Goal: Contribute content: Contribute content

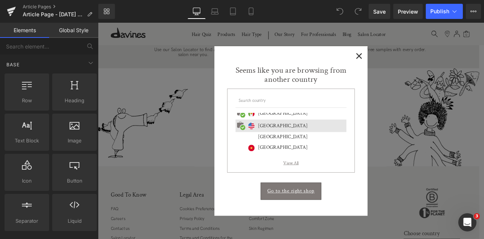
scroll to position [353, 0]
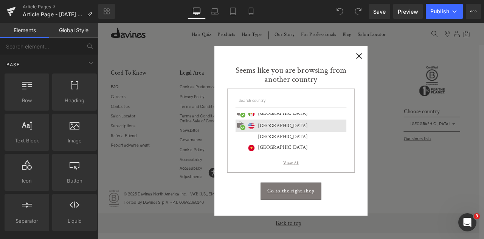
click at [409, 60] on span "×" at bounding box center [407, 60] width 8 height 9
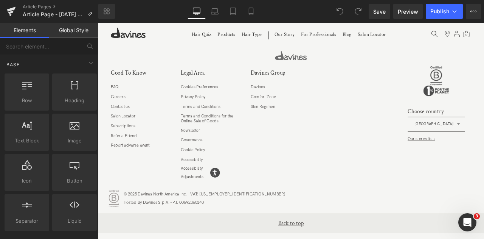
scroll to position [0, 0]
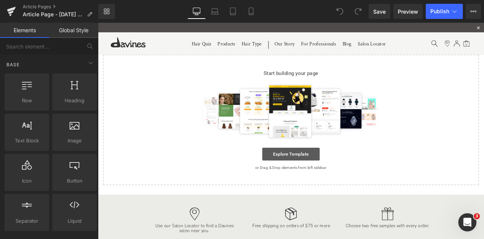
click at [315, 173] on link "Explore Template" at bounding box center [327, 178] width 68 height 15
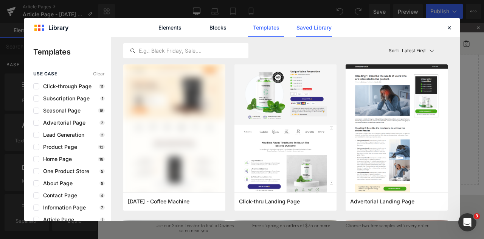
click at [309, 29] on link "Saved Library" at bounding box center [314, 27] width 36 height 19
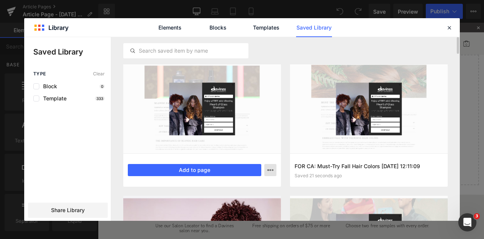
click at [271, 164] on button "button" at bounding box center [270, 170] width 12 height 12
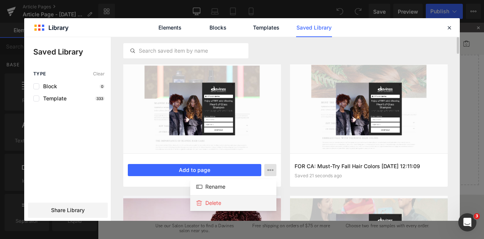
click at [230, 199] on div "Delete" at bounding box center [233, 203] width 86 height 16
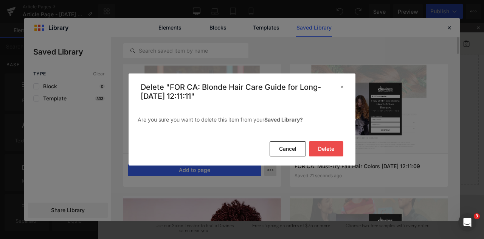
click at [323, 147] on button "Delete" at bounding box center [326, 148] width 34 height 15
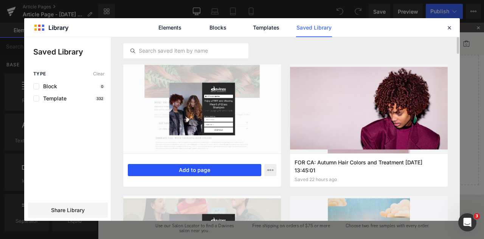
click at [188, 167] on button "Add to page" at bounding box center [194, 170] width 133 height 12
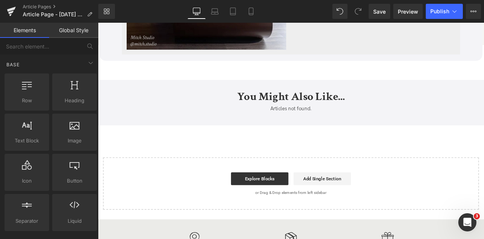
scroll to position [2469, 0]
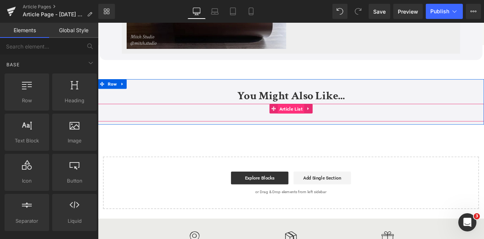
click at [324, 119] on span "Article List" at bounding box center [326, 124] width 31 height 11
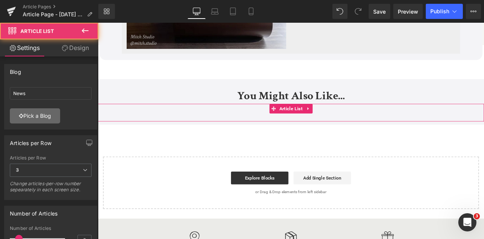
click at [16, 120] on link "Pick a Blog" at bounding box center [35, 115] width 50 height 15
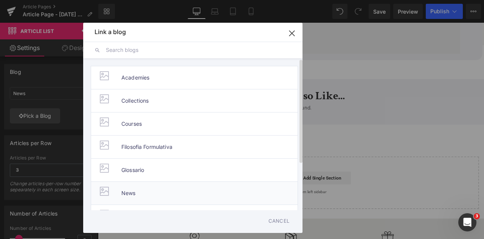
click at [133, 187] on span "News" at bounding box center [128, 192] width 14 height 23
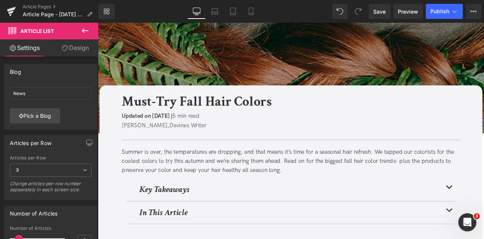
click at [290, 119] on b "Must-Try Fall Hair Colors" at bounding box center [214, 116] width 177 height 21
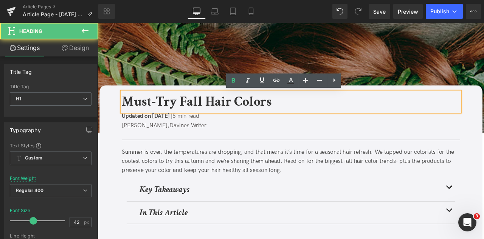
click at [290, 119] on b "Must-Try Fall Hair Colors" at bounding box center [214, 116] width 177 height 21
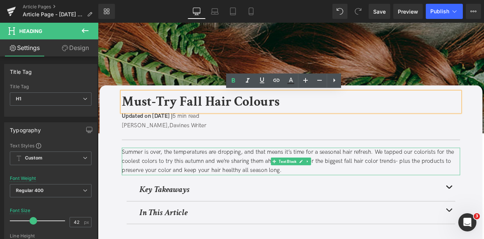
click at [380, 178] on div "Summer is over, the temperatures are dropping, and that means it’s time for a s…" at bounding box center [326, 187] width 401 height 33
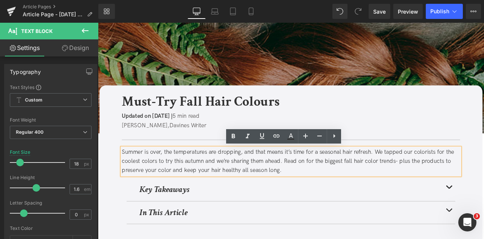
click at [484, 175] on div "Summer is over, the temperatures are dropping, and that means it’s time for a s…" at bounding box center [326, 187] width 401 height 33
click at [427, 185] on div "Summer is over, the temperatures are dropping, and that means it’s time for a s…" at bounding box center [326, 187] width 401 height 33
click at [177, 196] on div "Summer is over, the temperatures are dropping, and that means it’s time for a s…" at bounding box center [326, 187] width 401 height 33
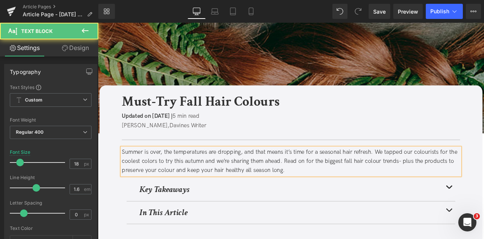
click at [160, 186] on div "Summer is over, the temperatures are dropping, and that means it’s time for a s…" at bounding box center [326, 187] width 401 height 33
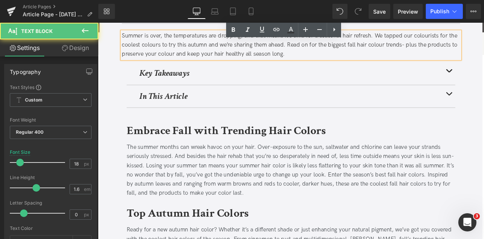
scroll to position [140, 0]
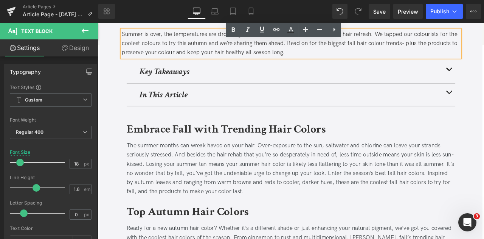
click at [98, 23] on div at bounding box center [98, 23] width 0 height 0
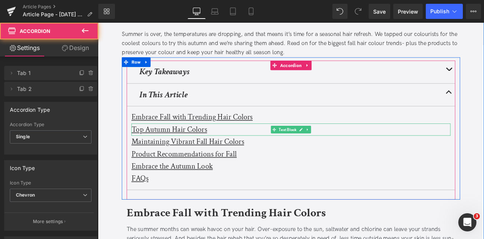
click at [296, 133] on div "Embrace Fall with Trending Hair Colors" at bounding box center [327, 134] width 378 height 14
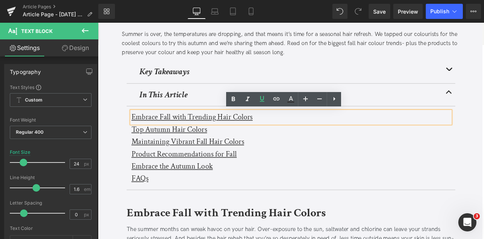
click at [271, 133] on u "Embrace Fall with Trending Hair Colors" at bounding box center [210, 134] width 144 height 12
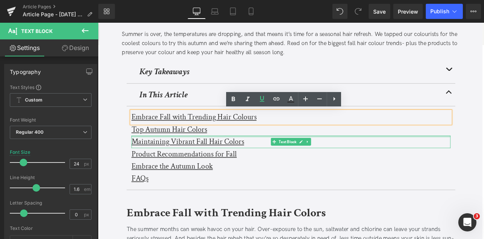
click at [219, 156] on div at bounding box center [327, 157] width 378 height 2
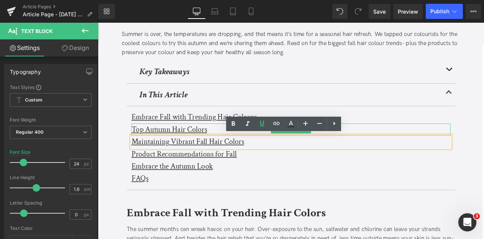
click at [218, 148] on u "Top Autumn Hair Colors" at bounding box center [183, 149] width 90 height 12
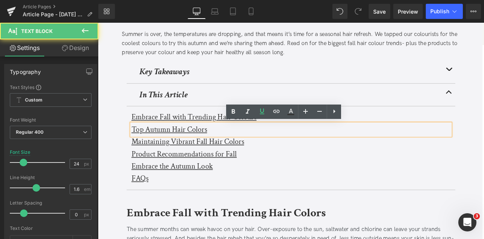
click at [220, 151] on u "Top Autumn Hair Colors" at bounding box center [183, 149] width 90 height 12
click at [257, 165] on u "Maintaining Vibrant Fall Hair Colors" at bounding box center [204, 163] width 133 height 12
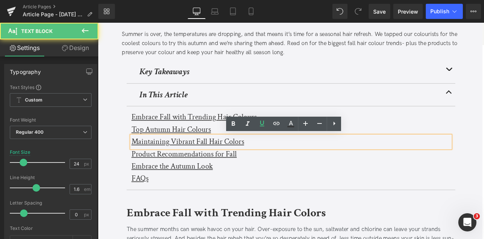
click at [263, 164] on u "Maintaining Vibrant Fall Hair Colors" at bounding box center [204, 163] width 133 height 12
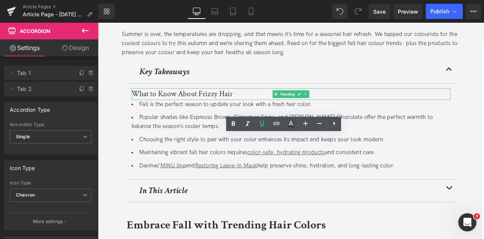
click at [204, 103] on h3 "What to Know About Frizzy Hair" at bounding box center [327, 107] width 378 height 14
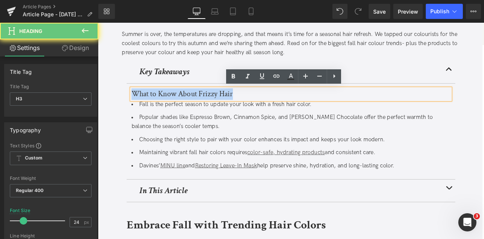
click at [204, 103] on h3 "What to Know About Frizzy Hair" at bounding box center [327, 107] width 378 height 14
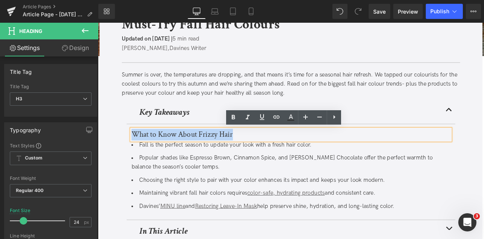
scroll to position [91, 0]
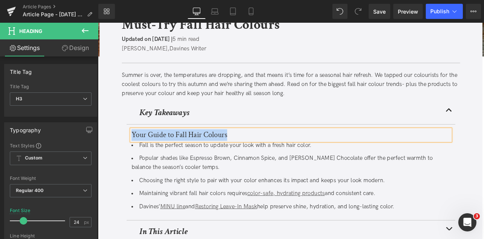
copy h3 "Your Guide to Fall Hair Colours"
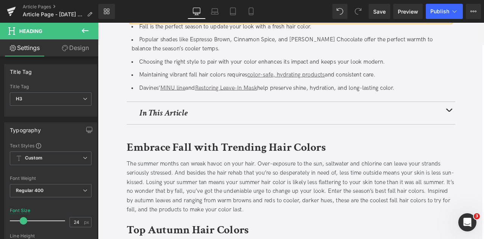
scroll to position [235, 0]
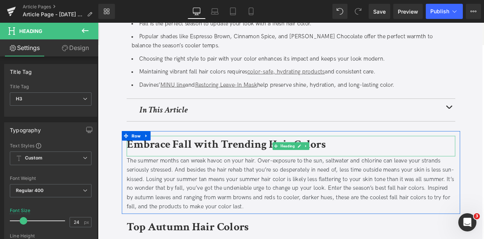
click at [357, 161] on b "Embrace Fall with Trending Hair Colors" at bounding box center [250, 167] width 236 height 18
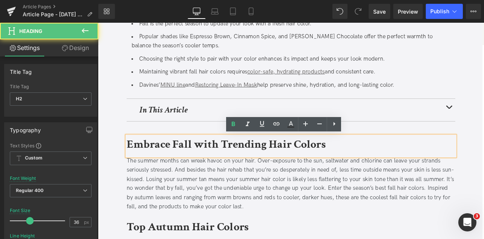
click at [356, 166] on b "Embrace Fall with Trending Hair Colors" at bounding box center [250, 167] width 236 height 18
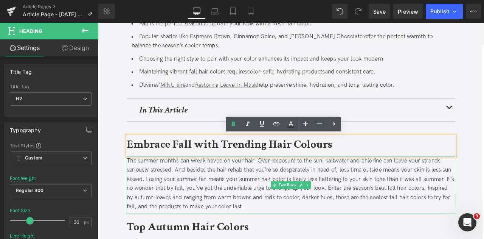
click at [306, 202] on div "The summer months can wreak havoc on your hair. Over-exposure to the sun, saltw…" at bounding box center [326, 213] width 389 height 65
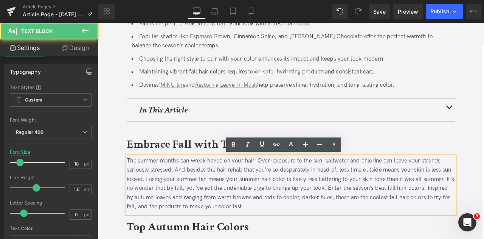
click at [316, 207] on div "The summer months can wreak havoc on your hair. Over-exposure to the sun, saltw…" at bounding box center [326, 213] width 389 height 65
click at [484, 217] on div "The summer months can wreak havoc on your hair. Over-exposure to the sun, saltw…" at bounding box center [326, 213] width 389 height 65
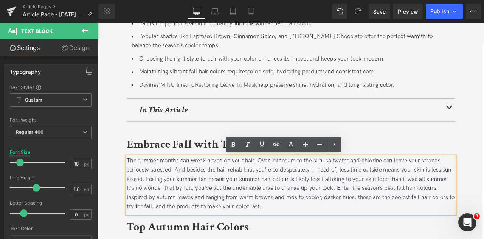
click at [484, 228] on div "The summer months can wreak havoc on your hair. Over-exposure to the sun, saltw…" at bounding box center [326, 213] width 389 height 65
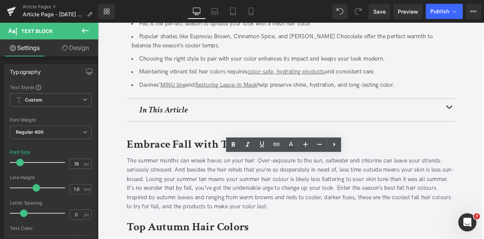
click at [250, 205] on div "Loading Product" at bounding box center [242, 209] width 41 height 8
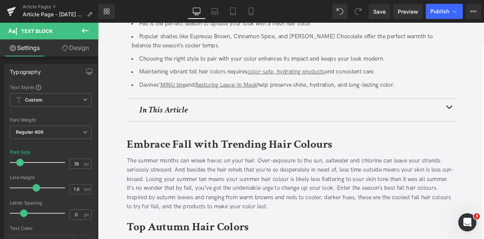
click at [250, 205] on div "Loading Product" at bounding box center [242, 209] width 41 height 8
click at [278, 236] on div "The summer months can wreak havoc on your hair. Over-exposure to the sun, saltw…" at bounding box center [326, 213] width 389 height 65
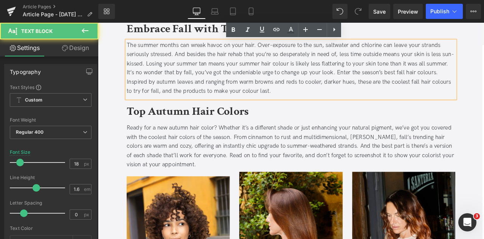
scroll to position [375, 0]
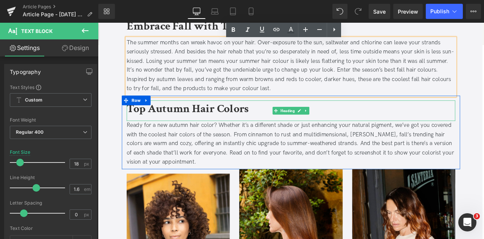
click at [267, 126] on b "Top Autumn Hair Colors" at bounding box center [204, 125] width 145 height 18
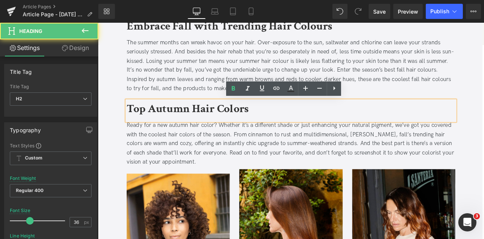
click at [266, 126] on b "Top Autumn Hair Colors" at bounding box center [204, 125] width 145 height 18
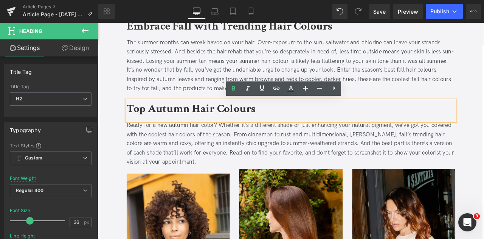
click at [250, 149] on div "Ready for a new autumn hair color? Whether it’s a different shade or just enhan…" at bounding box center [326, 166] width 389 height 54
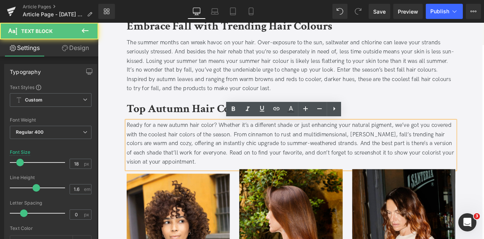
click at [226, 141] on div "Ready for a new autumn hair color? Whether it’s a different shade or just enhan…" at bounding box center [326, 166] width 389 height 54
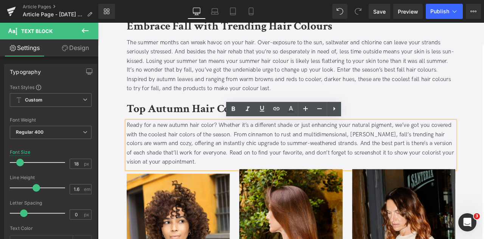
click at [232, 143] on div "Ready for a new autumn hair color? Whether it’s a different shade or just enhan…" at bounding box center [326, 166] width 389 height 54
click at [202, 160] on div "Ready for a new autumn hair colour? Whether it’s a different shade or just enha…" at bounding box center [326, 166] width 389 height 54
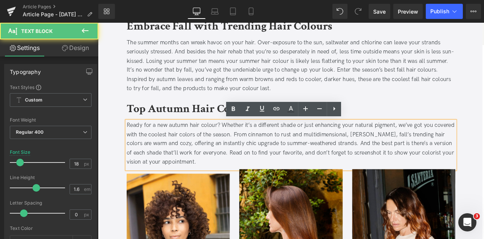
click at [205, 154] on div "Ready for a new autumn hair colour? Whether it’s a different shade or just enha…" at bounding box center [326, 166] width 389 height 54
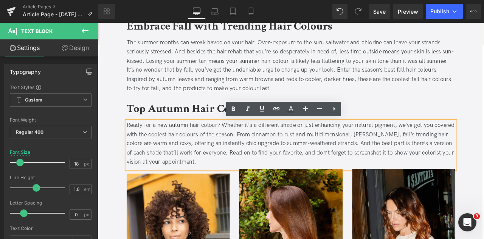
click at [484, 152] on div "Ready for a new autumn hair colour? Whether it’s a different shade or just enha…" at bounding box center [326, 166] width 389 height 54
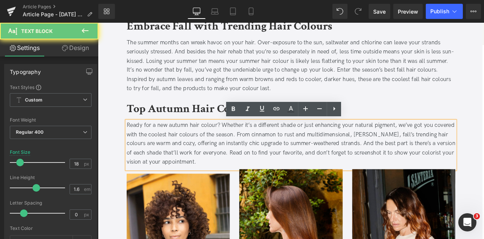
click at [467, 174] on div "Ready for a new autumn hair colour? Whether it’s a different shade or just enha…" at bounding box center [326, 166] width 389 height 54
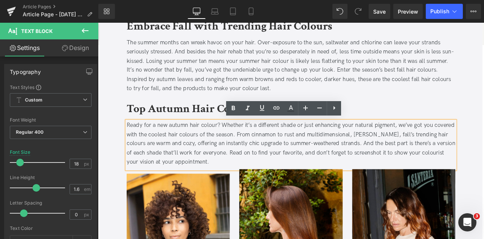
scroll to position [561, 0]
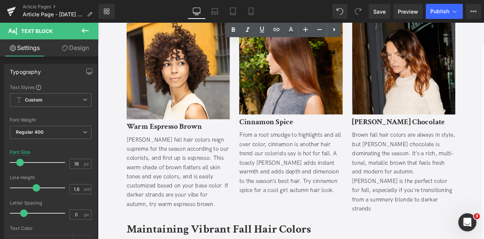
click at [185, 178] on div "[PERSON_NAME] fall hair colors reign supreme for the season according to our co…" at bounding box center [193, 199] width 122 height 87
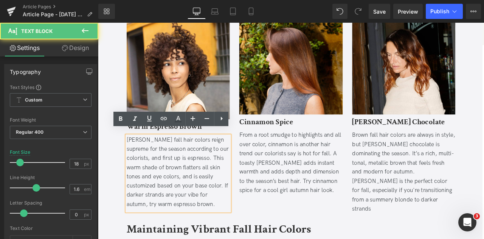
click at [188, 156] on div "[PERSON_NAME] fall hair colors reign supreme for the season according to our co…" at bounding box center [193, 199] width 122 height 87
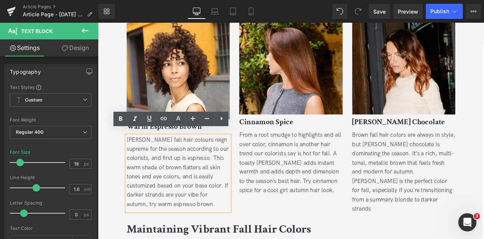
click at [230, 167] on div "[PERSON_NAME] fall hair colours reign supreme for the season according to our c…" at bounding box center [193, 199] width 122 height 87
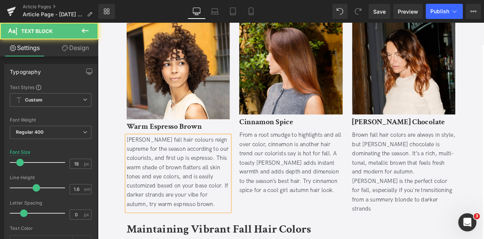
click at [168, 199] on div "[PERSON_NAME] fall hair colours reign supreme for the season according to our c…" at bounding box center [193, 199] width 122 height 87
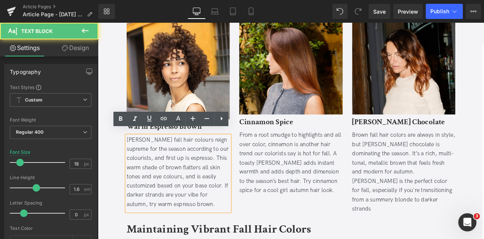
click at [238, 209] on div "[PERSON_NAME] fall hair colours reign supreme for the season according to our c…" at bounding box center [193, 199] width 122 height 87
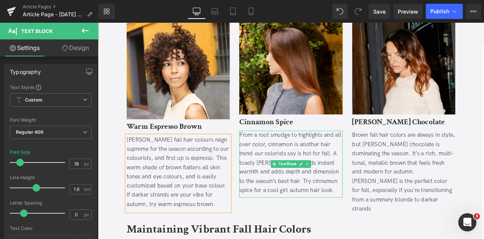
click at [295, 164] on div "From a root smudge to highlights and all over color, cinnamon is another hair t…" at bounding box center [326, 188] width 122 height 76
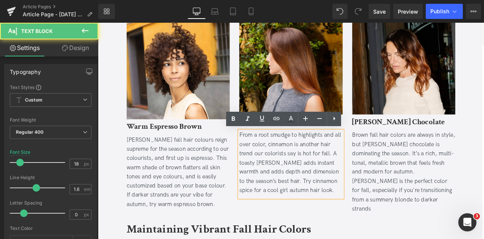
click at [290, 166] on div "From a root smudge to highlights and all over color, cinnamon is another hair t…" at bounding box center [326, 188] width 122 height 76
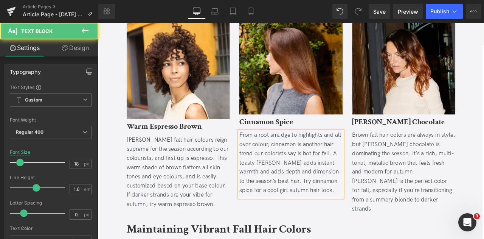
click at [343, 159] on div "From a root smudge to highlights and all over colour, cinnamon is another hair …" at bounding box center [326, 188] width 122 height 76
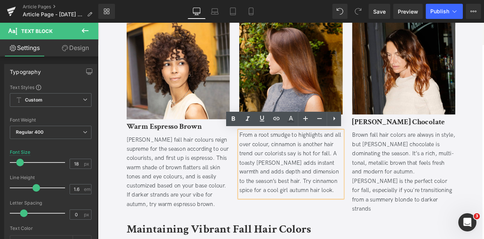
click at [306, 172] on div "From a root smudge to highlights and all over colour, cinnamon is another hair …" at bounding box center [326, 188] width 122 height 76
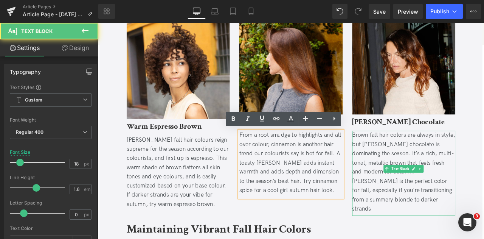
click at [478, 160] on div "Brown fall hair colors are always in style, but [PERSON_NAME] chocolate is domi…" at bounding box center [460, 199] width 122 height 98
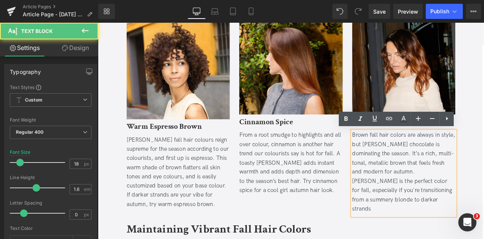
click at [455, 157] on div "Brown fall hair colors are always in style, but [PERSON_NAME] chocolate is domi…" at bounding box center [460, 199] width 122 height 98
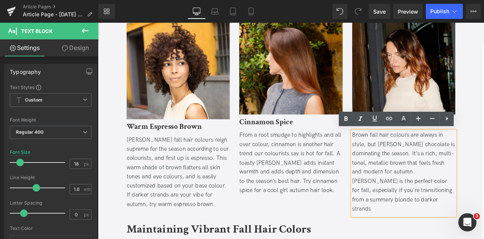
click at [436, 205] on div "Brown fall hair colours are always in style, but [PERSON_NAME] chocolate is dom…" at bounding box center [460, 199] width 122 height 98
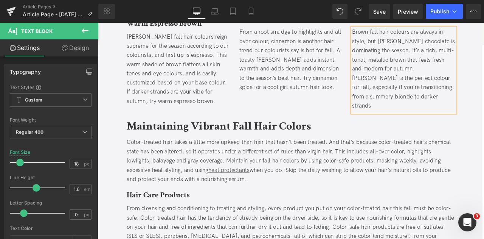
scroll to position [684, 0]
click at [298, 136] on b "Maintaining Vibrant Fall Hair Colors" at bounding box center [241, 145] width 219 height 18
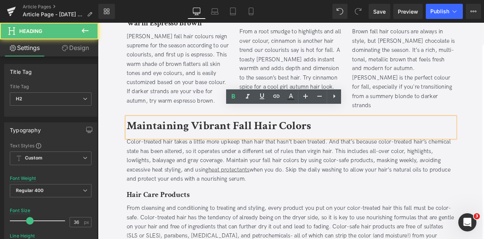
click at [336, 136] on b "Maintaining Vibrant Fall Hair Colors" at bounding box center [241, 145] width 219 height 18
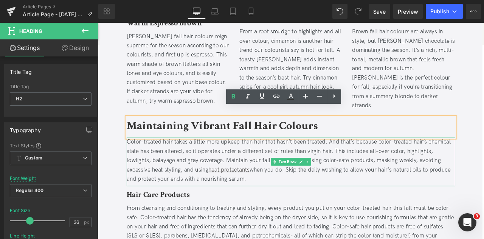
click at [138, 159] on div "Color-treated hair takes a little more upkeep than hair that hasn’t been treate…" at bounding box center [326, 186] width 389 height 54
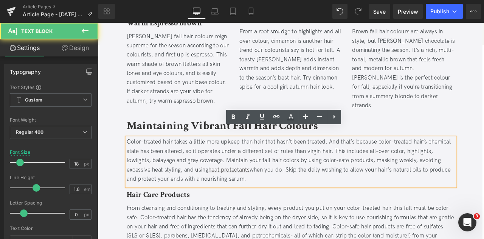
click at [144, 159] on div "Color-treated hair takes a little more upkeep than hair that hasn’t been treate…" at bounding box center [326, 186] width 389 height 54
click at [329, 174] on div "Colour-treated hair takes a little more upkeep than hair that hasn’t been treat…" at bounding box center [326, 186] width 389 height 54
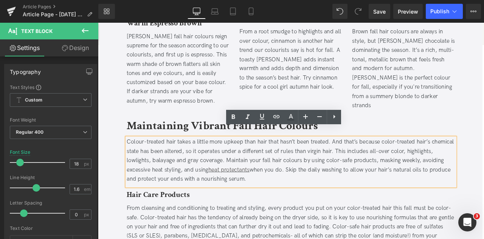
click at [376, 174] on div "Colour-treated hair takes a little more upkeep than hair that hasn’t been treat…" at bounding box center [326, 186] width 389 height 54
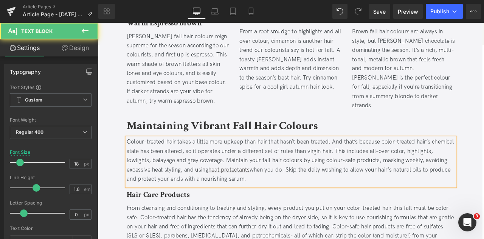
click at [446, 159] on div "Colour-treated hair takes a little more upkeep than hair that hasn’t been treat…" at bounding box center [326, 186] width 389 height 54
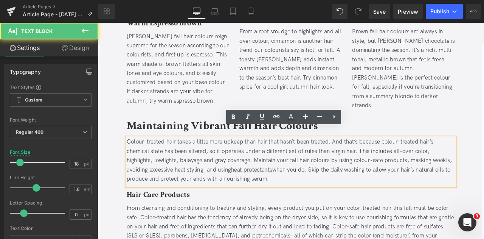
click at [484, 164] on div "Colour-treated hair takes a little more upkeep than hair that hasn’t been treat…" at bounding box center [326, 186] width 389 height 54
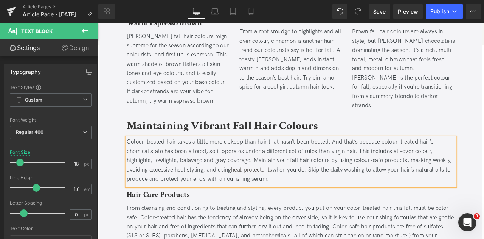
scroll to position [752, 0]
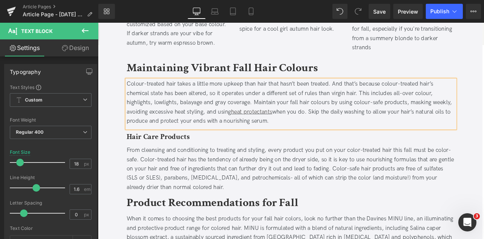
click at [155, 173] on div "From cleansing and conditioning to treating and styling, every product you put …" at bounding box center [326, 195] width 389 height 54
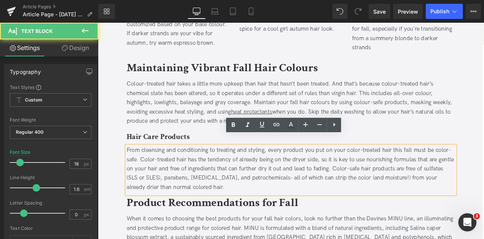
click at [161, 172] on div "From cleansing and conditioning to treating and styling, every product you put …" at bounding box center [326, 195] width 389 height 54
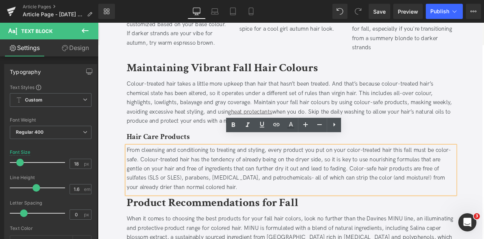
click at [402, 168] on div "From cleansing and conditioning to treating and styling, every product you put …" at bounding box center [326, 195] width 389 height 54
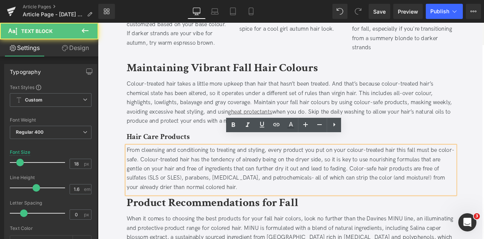
click at [484, 168] on div "From cleansing and conditioning to treating and styling, every product you put …" at bounding box center [326, 195] width 389 height 54
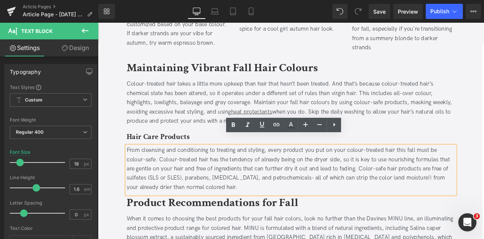
click at [419, 184] on div "From cleansing and conditioning to treating and styling, every product you put …" at bounding box center [326, 195] width 389 height 54
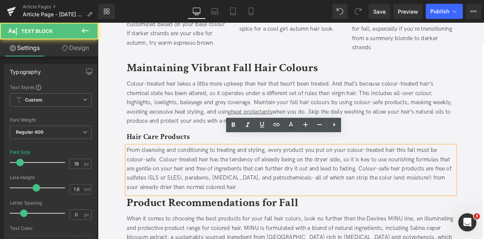
click at [435, 194] on div "From cleansing and conditioning to treating and styling, every product you put …" at bounding box center [326, 195] width 389 height 54
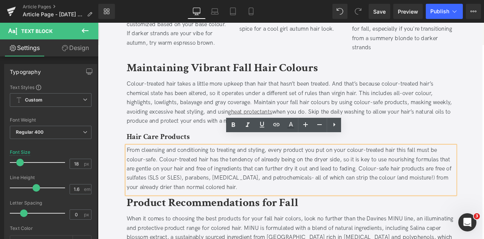
click at [221, 204] on div "From cleansing and conditioning to treating and styling, every product you put …" at bounding box center [326, 195] width 389 height 54
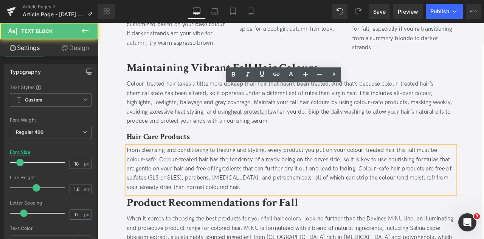
scroll to position [813, 0]
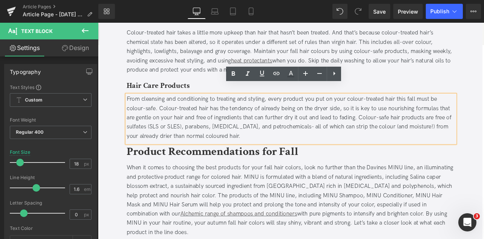
click at [240, 193] on div "When it comes to choosing the best products for your fall hair colors, look no …" at bounding box center [326, 232] width 389 height 87
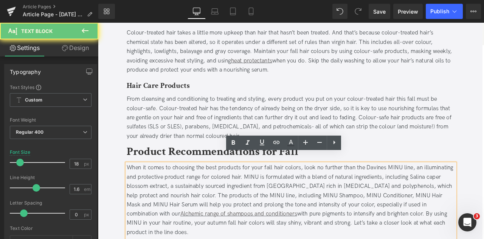
click at [240, 193] on div "When it comes to choosing the best products for your fall hair colors, look no …" at bounding box center [326, 232] width 389 height 87
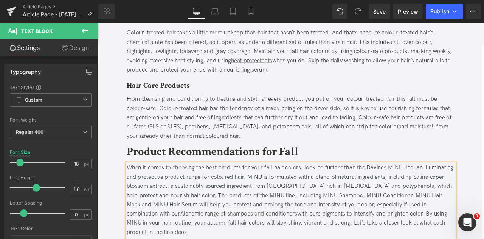
click at [331, 189] on div "When it comes to choosing the best products for your fall hair colors, look no …" at bounding box center [326, 232] width 389 height 87
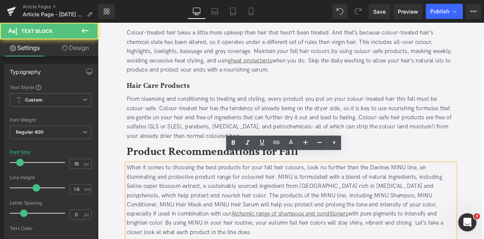
click at [333, 227] on div "When it comes to choosing the best products for your fall hair colours, look no…" at bounding box center [326, 232] width 389 height 87
click at [155, 216] on div "When it comes to choosing the best products for your fall hair colours, look no…" at bounding box center [326, 232] width 389 height 87
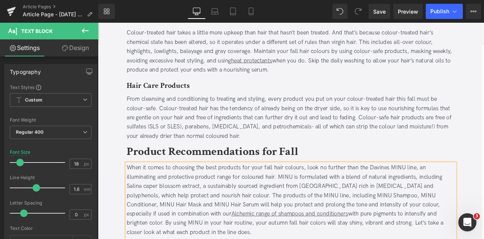
click at [193, 238] on div "When it comes to choosing the best products for your fall hair colours, look no…" at bounding box center [326, 232] width 389 height 87
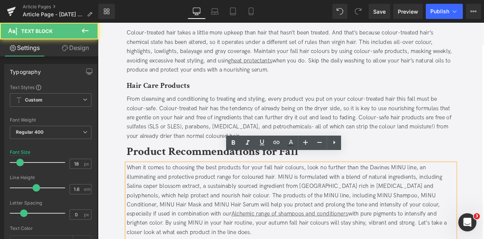
click at [368, 236] on div "When it comes to choosing the best products for your fall hair colours, look no…" at bounding box center [326, 232] width 389 height 87
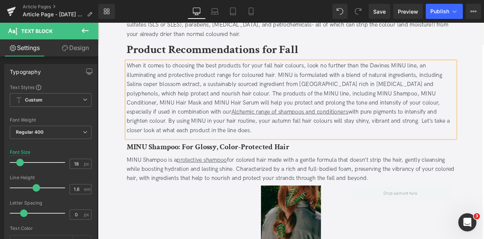
scroll to position [971, 0]
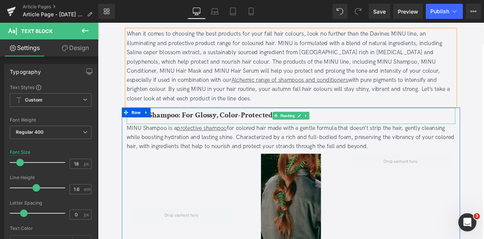
click at [259, 126] on b "MINU Shampoo: For Glossy, Color-Protected Hair" at bounding box center [228, 132] width 193 height 12
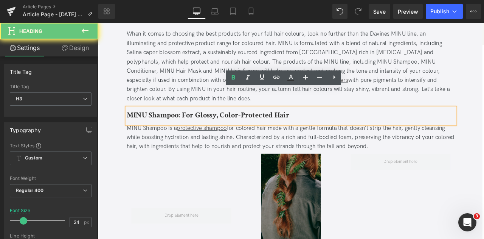
click at [260, 126] on b "MINU Shampoo: For Glossy, Color-Protected Hair" at bounding box center [228, 132] width 193 height 12
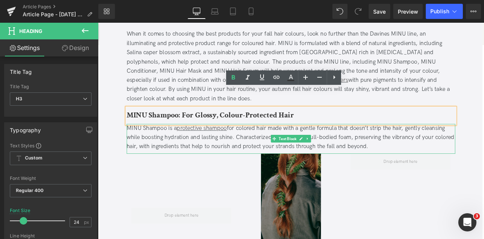
click at [277, 143] on div "MINU Shampoo is a protective shampoo for colored hair made with a gentle formul…" at bounding box center [326, 159] width 389 height 33
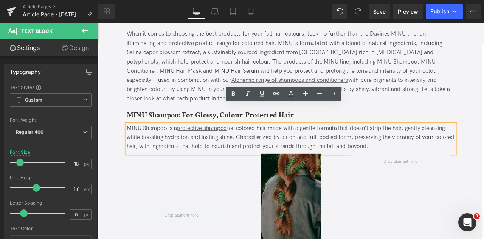
click at [276, 143] on div "MINU Shampoo is a protective shampoo for colored hair made with a gentle formul…" at bounding box center [326, 159] width 389 height 33
click at [484, 143] on div "MINU Shampoo is a protective shampoo for coloured hair made with a gentle formu…" at bounding box center [326, 159] width 389 height 33
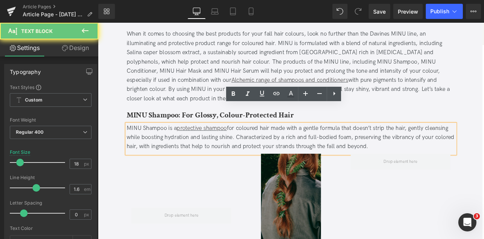
click at [484, 143] on div "MINU Shampoo is a protective shampoo for coloured hair made with a gentle formu…" at bounding box center [326, 159] width 389 height 33
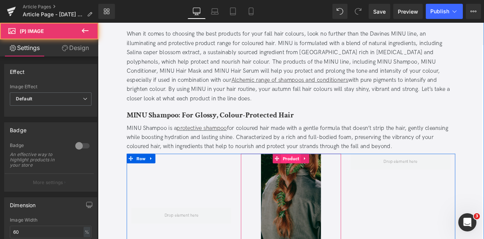
click at [326, 178] on span "Product" at bounding box center [326, 183] width 23 height 11
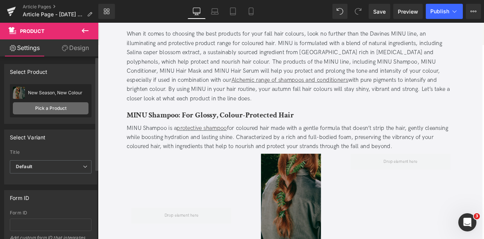
click at [51, 106] on link "Pick a Product" at bounding box center [51, 108] width 76 height 12
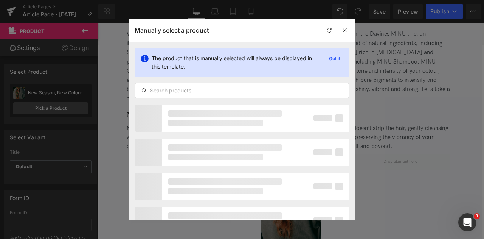
click at [200, 89] on input "text" at bounding box center [242, 90] width 214 height 9
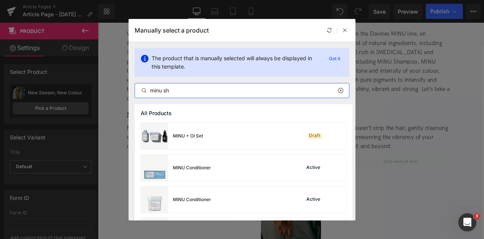
type input "minu sh"
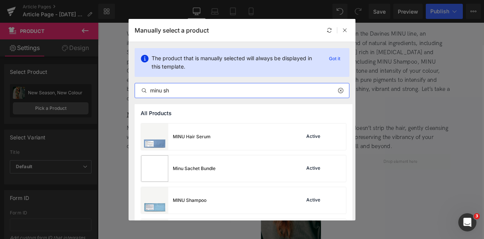
scroll to position [273, 0]
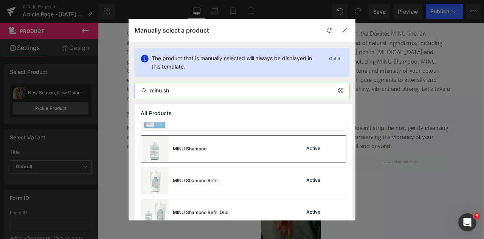
click at [196, 154] on div "MINU Shampoo" at bounding box center [173, 148] width 65 height 26
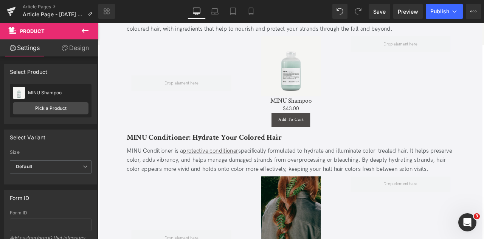
scroll to position [1110, 0]
click at [277, 152] on b "MINU Conditioner: Hydrate Your Colored Hair" at bounding box center [224, 158] width 184 height 12
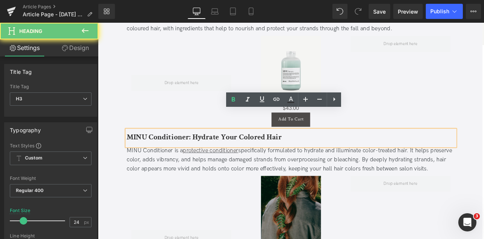
click at [281, 152] on b "MINU Conditioner: Hydrate Your Colored Hair" at bounding box center [224, 158] width 184 height 12
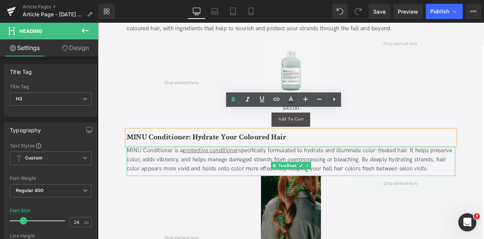
click at [169, 169] on div "MINU Conditioner is a protective conditioner specifically formulated to hydrate…" at bounding box center [326, 185] width 389 height 33
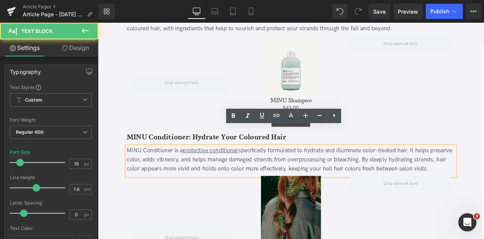
click at [174, 169] on div "MINU Conditioner is a protective conditioner specifically formulated to hydrate…" at bounding box center [326, 185] width 389 height 33
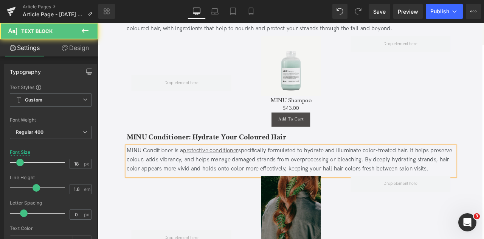
click at [182, 173] on div "MINU Conditioner is a protective conditioner specifically formulated to hydrate…" at bounding box center [326, 185] width 389 height 33
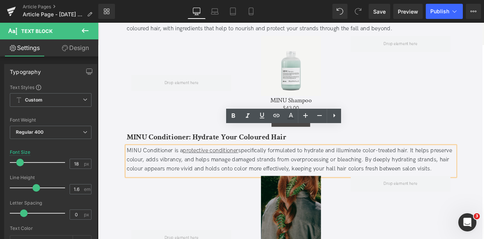
click at [309, 173] on div "MINU Conditioner is a protective conditioner specifically formulated to hydrate…" at bounding box center [326, 185] width 389 height 33
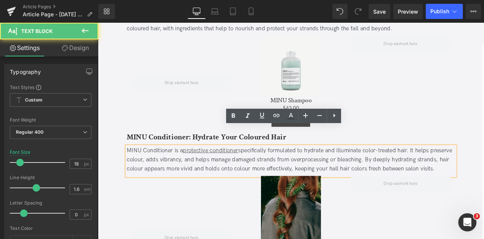
click at [425, 169] on div "MINU Conditioner is a protective conditioner specifically formulated to hydrate…" at bounding box center [326, 185] width 389 height 33
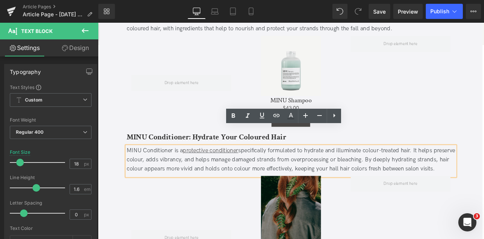
click at [446, 173] on div "MINU Conditioner is a protective conditioner specifically formulated to hydrate…" at bounding box center [326, 185] width 389 height 33
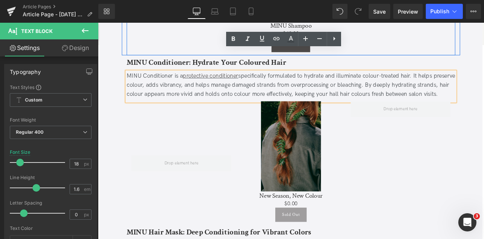
scroll to position [1202, 0]
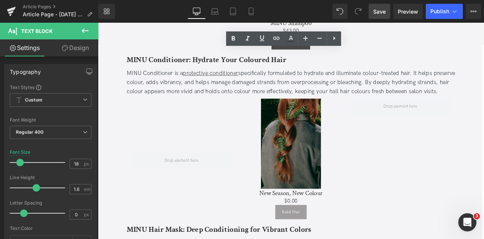
click at [381, 16] on link "Save" at bounding box center [380, 11] width 22 height 15
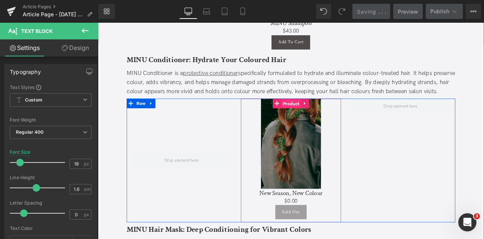
click at [323, 113] on span "Product" at bounding box center [326, 118] width 23 height 11
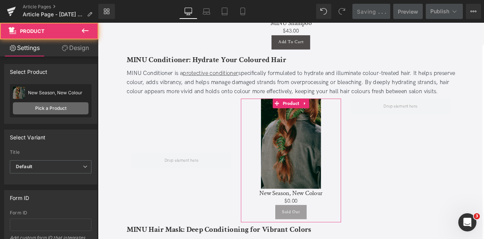
click at [51, 109] on link "Pick a Product" at bounding box center [51, 108] width 76 height 12
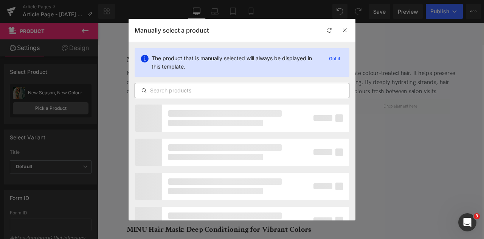
click at [266, 93] on input "text" at bounding box center [242, 90] width 214 height 9
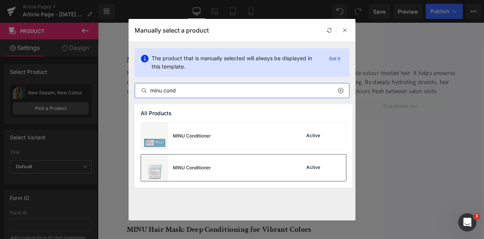
type input "minu cond"
click at [214, 164] on div "MINU Conditioner Active" at bounding box center [243, 167] width 205 height 26
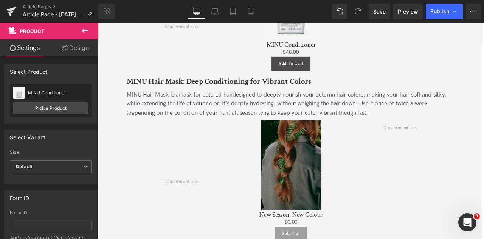
scroll to position [1342, 0]
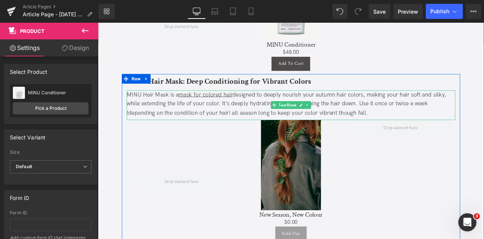
click at [244, 108] on div "MINU Hair Mask is a mask for colored hair designed to deeply nourish your autum…" at bounding box center [326, 119] width 389 height 33
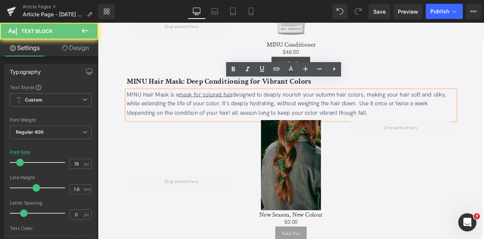
click at [235, 108] on div "MINU Hair Mask is a mask for colored hair designed to deeply nourish your autum…" at bounding box center [326, 119] width 389 height 33
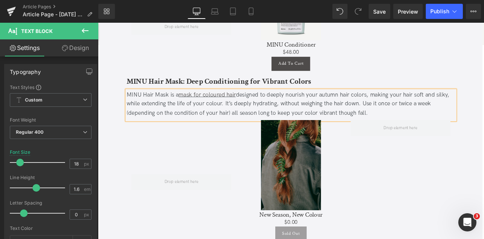
click at [353, 118] on div "MINU Hair Mask is a mask for coloured hair designed to deeply nourish your autu…" at bounding box center [326, 119] width 389 height 33
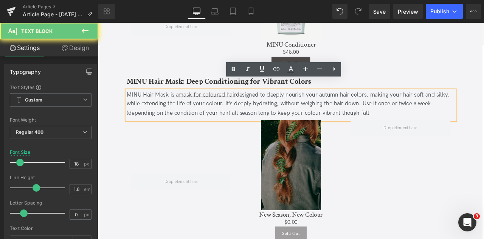
click at [412, 103] on div "MINU Hair Mask is a mask for coloured hair designed to deeply nourish your autu…" at bounding box center [326, 119] width 389 height 33
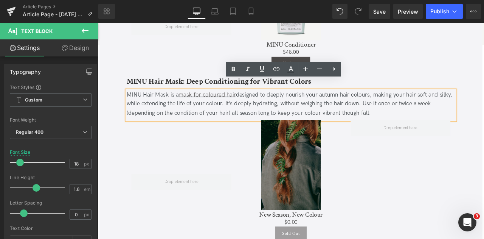
click at [426, 85] on h3 "MINU Hair Mask: Deep Conditioning for Vibrant Colors" at bounding box center [326, 92] width 389 height 14
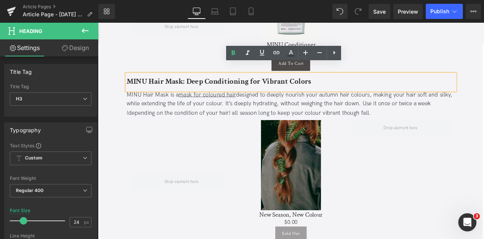
click at [342, 86] on b "MINU Hair Mask: Deep Conditioning for Vibrant Colors" at bounding box center [241, 92] width 219 height 12
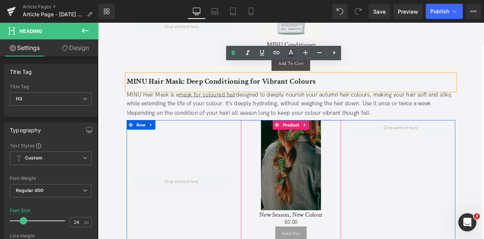
click at [326, 138] on span "Product" at bounding box center [326, 143] width 23 height 11
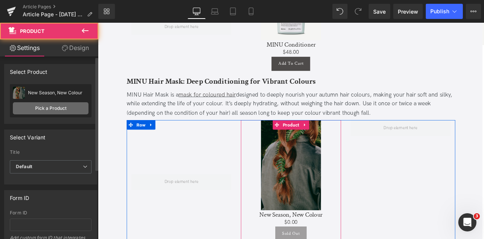
click at [66, 107] on link "Pick a Product" at bounding box center [51, 108] width 76 height 12
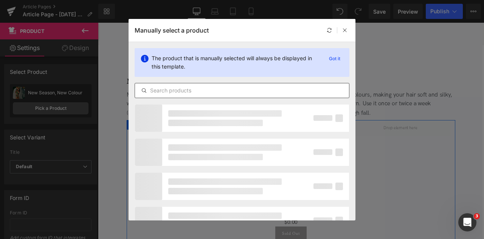
click at [212, 93] on input "text" at bounding box center [242, 90] width 214 height 9
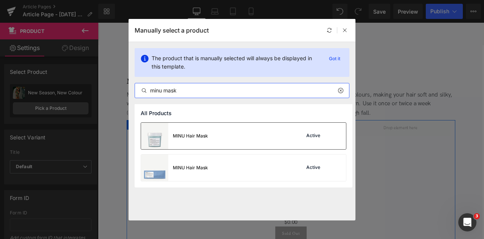
type input "minu mask"
click at [217, 144] on div "MINU Hair Mask Active" at bounding box center [243, 136] width 205 height 26
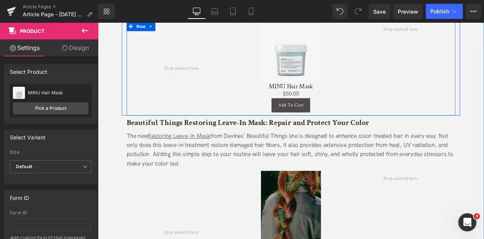
scroll to position [1459, 0]
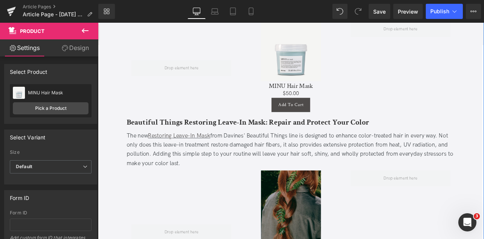
click at [285, 151] on div "The new Restoring Leave-In Mask from Davines' Beautiful Things line is designed…" at bounding box center [326, 172] width 389 height 43
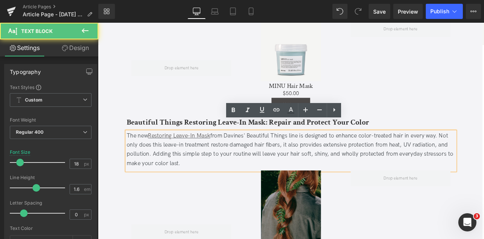
click at [186, 169] on span "from Davines' Beautiful Things line is designed to enhance color-treated hair i…" at bounding box center [325, 172] width 387 height 40
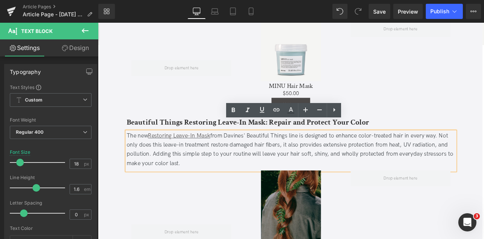
click at [176, 177] on span "from Davines' Beautiful Things line is designed to enhance color-treated hair i…" at bounding box center [325, 172] width 387 height 40
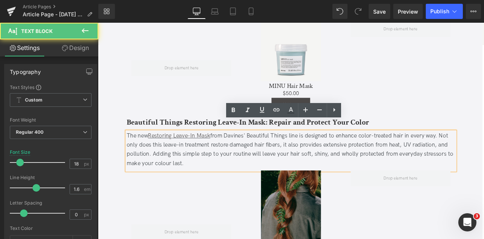
click at [422, 152] on span "from Davines' Beautiful Things line is designed to enhance color-treated hair i…" at bounding box center [325, 172] width 387 height 40
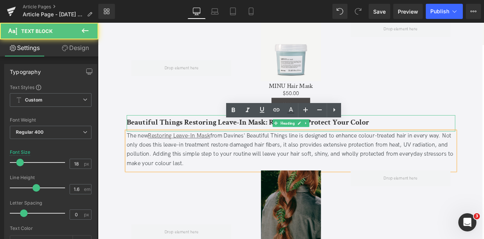
click at [411, 135] on b "Beautiful Things Restoring Leave-In Mask: Repair and Protect Your Color" at bounding box center [275, 141] width 287 height 12
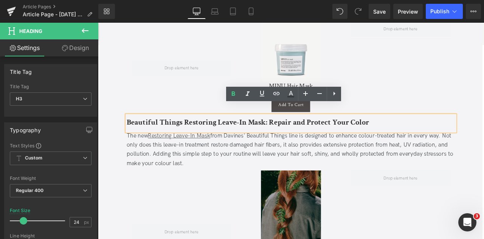
click at [413, 135] on b "Beautiful Things Restoring Leave-In Mask: Repair and Protect Your Color" at bounding box center [275, 141] width 287 height 12
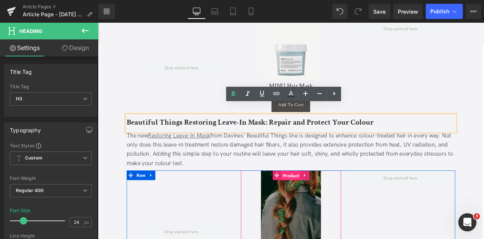
click at [324, 198] on span "Product" at bounding box center [326, 203] width 23 height 11
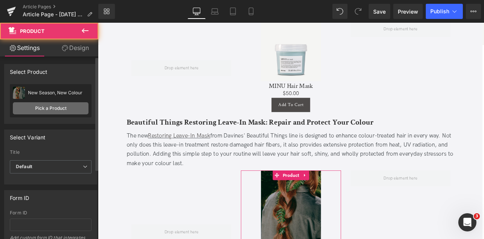
click at [43, 107] on link "Pick a Product" at bounding box center [51, 108] width 76 height 12
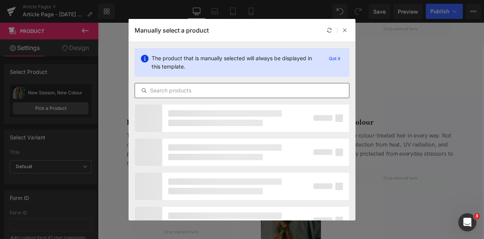
click at [219, 89] on input "text" at bounding box center [242, 90] width 214 height 9
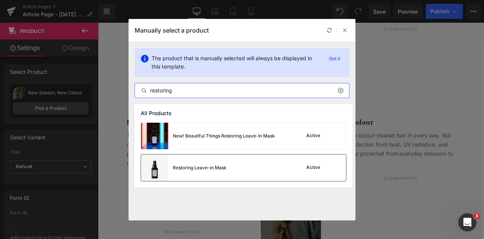
type input "restoring"
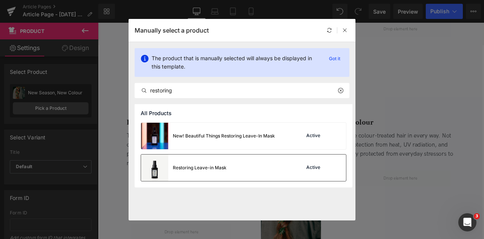
click at [204, 173] on div "Restoring Leave-in Mask" at bounding box center [183, 167] width 85 height 26
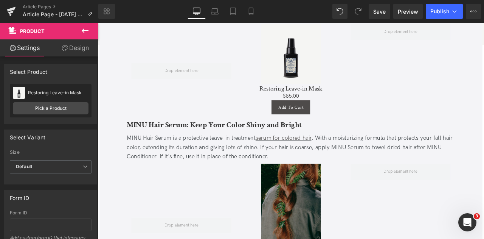
scroll to position [1633, 0]
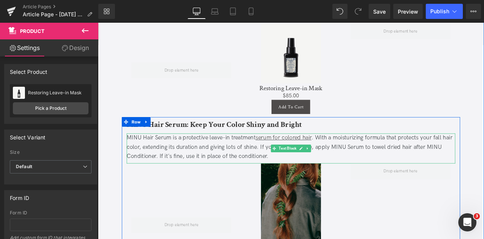
click at [243, 158] on div "MINU Hair Serum is a protective leave-in treatment serum for colored hair . Wit…" at bounding box center [326, 170] width 389 height 33
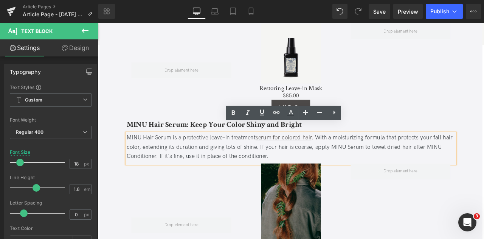
click at [142, 159] on div "MINU Hair Serum is a protective leave-in treatment serum for colored hair . Wit…" at bounding box center [326, 170] width 389 height 33
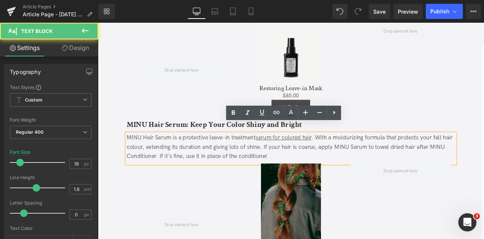
click at [335, 156] on div "MINU Hair Serum is a protective leave-in treatment serum for colored hair . Wit…" at bounding box center [326, 170] width 389 height 33
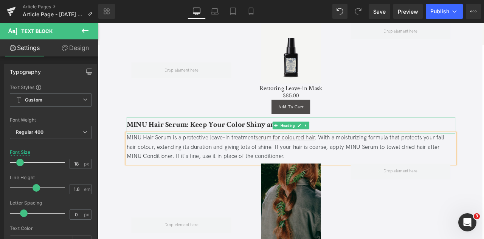
click at [262, 137] on b "MINU Hair Serum: Keep Your Color Shiny and Bright" at bounding box center [236, 143] width 208 height 12
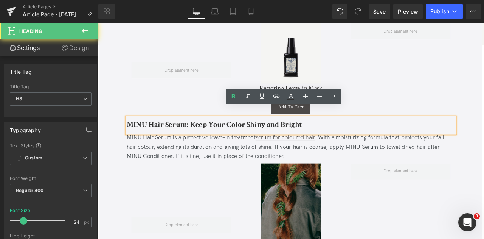
click at [265, 137] on b "MINU Hair Serum: Keep Your Color Shiny and Bright" at bounding box center [236, 143] width 208 height 12
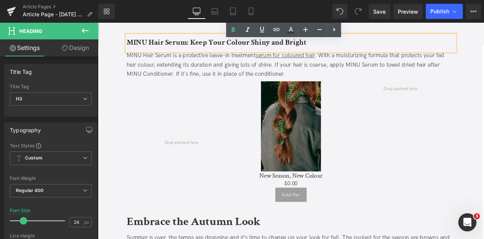
scroll to position [1731, 0]
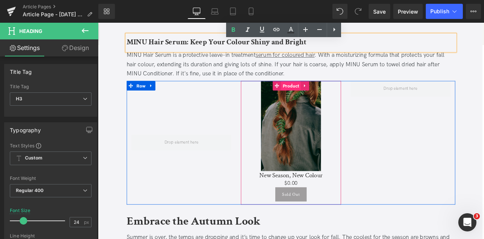
click at [326, 92] on span "Product" at bounding box center [326, 97] width 23 height 11
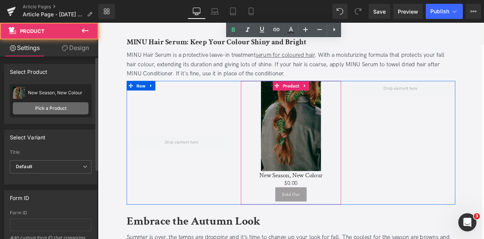
click at [57, 102] on link "Pick a Product" at bounding box center [51, 108] width 76 height 12
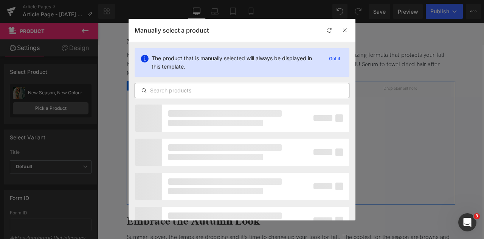
click at [206, 92] on input "text" at bounding box center [242, 90] width 214 height 9
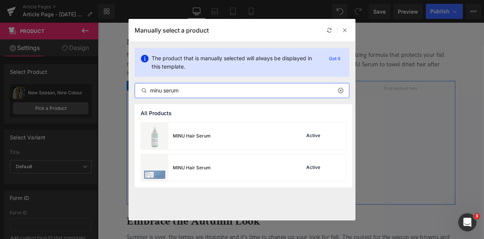
type input "minu serum"
click at [205, 138] on div "MINU Hair Serum" at bounding box center [192, 135] width 38 height 7
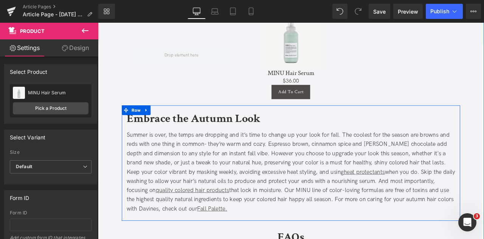
scroll to position [1847, 0]
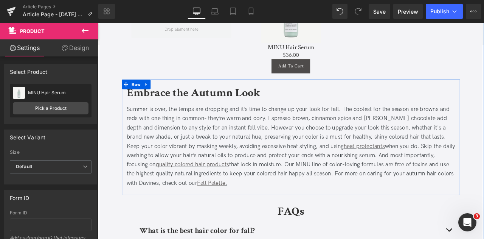
click at [141, 147] on div "Summer is over, the temps are dropping and it’s time to change up your look for…" at bounding box center [326, 169] width 389 height 98
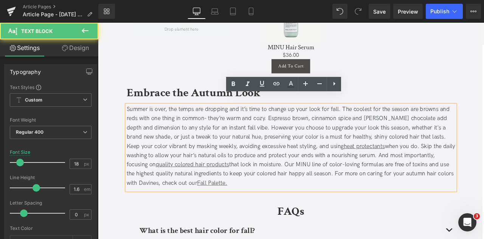
click at [142, 157] on div "Summer is over, the temps are dropping and it’s time to change up your look for…" at bounding box center [326, 169] width 389 height 98
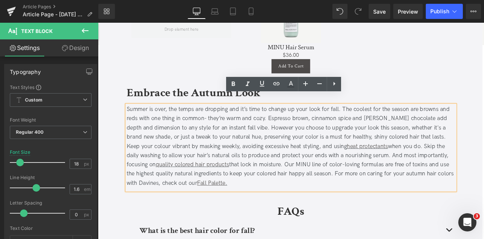
click at [320, 143] on div "Summer is over, the temps are dropping and it’s time to change up your look for…" at bounding box center [326, 169] width 389 height 98
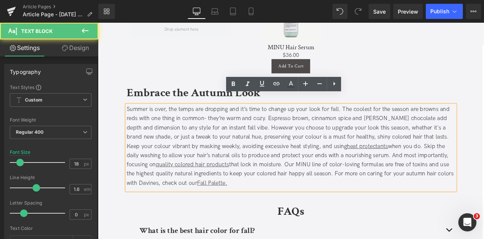
click at [422, 147] on div "Summer is over, the temps are dropping and it’s time to change up your look for…" at bounding box center [326, 169] width 389 height 98
click at [478, 188] on div "Summer is over, the temps are dropping and it’s time to change up your look for…" at bounding box center [326, 169] width 389 height 98
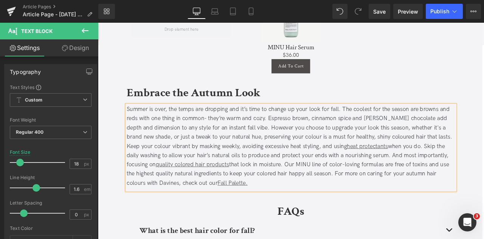
click at [350, 177] on div "Summer is over, the temps are dropping and it’s time to change up your look for…" at bounding box center [326, 169] width 389 height 98
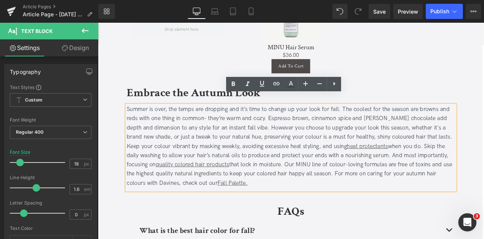
click at [264, 190] on div "Summer is over, the temps are dropping and it’s time to change up your look for…" at bounding box center [326, 169] width 389 height 98
click at [166, 186] on link "quality colored hair products" at bounding box center [209, 190] width 87 height 8
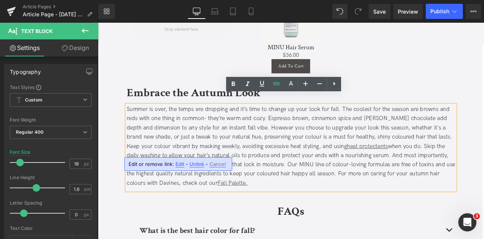
scroll to position [1947, 0]
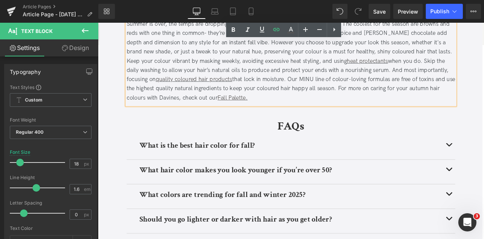
click at [247, 162] on b "What is the best hair color for fall?" at bounding box center [215, 168] width 137 height 12
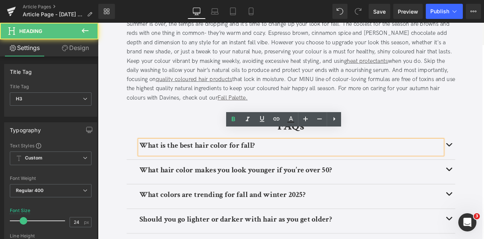
click at [245, 162] on b "What is the best hair color for fall?" at bounding box center [215, 168] width 137 height 12
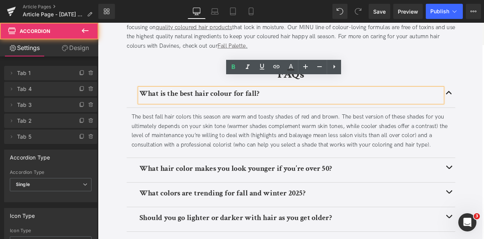
scroll to position [2016, 0]
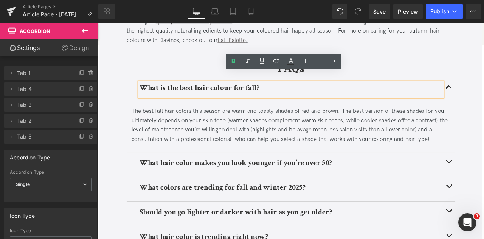
click at [188, 122] on div "The best fall hair colors this season are warm and toasty shades of red and bro…" at bounding box center [327, 143] width 378 height 43
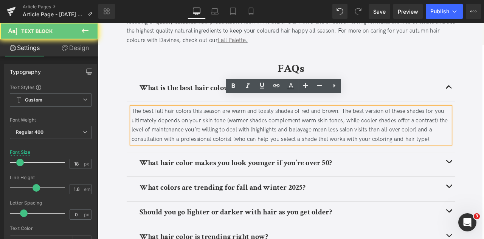
click at [201, 122] on div "The best fall hair colors this season are warm and toasty shades of red and bro…" at bounding box center [327, 143] width 378 height 43
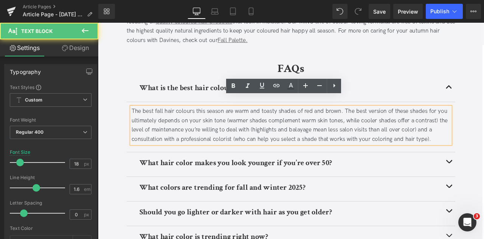
click at [245, 148] on div "The best fall hair colours this season are warm and toasty shades of red and br…" at bounding box center [327, 143] width 378 height 43
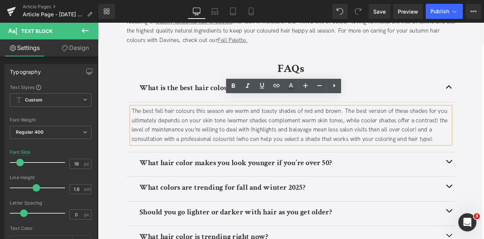
click at [437, 147] on div "The best fall hair colours this season are warm and toasty shades of red and br…" at bounding box center [327, 143] width 378 height 43
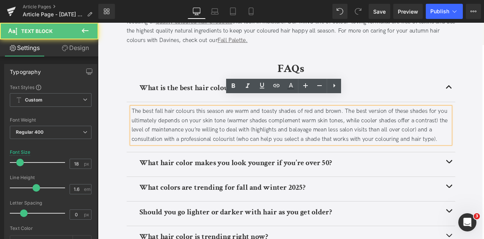
click at [468, 137] on div "The best fall hair colours this season are warm and toasty shades of red and br…" at bounding box center [327, 143] width 378 height 43
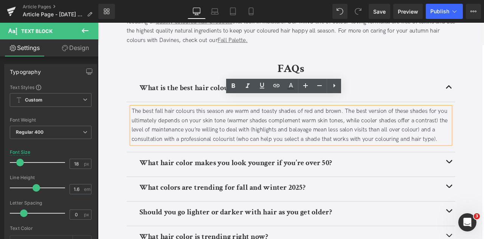
click at [209, 176] on div "What hair color makes you look younger if you’re over 50? Heading" at bounding box center [326, 190] width 389 height 29
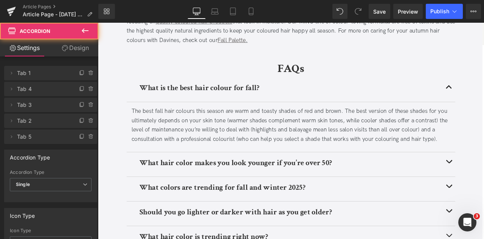
click at [205, 182] on b "What hair color makes you look younger if you’re over 50?" at bounding box center [261, 188] width 228 height 12
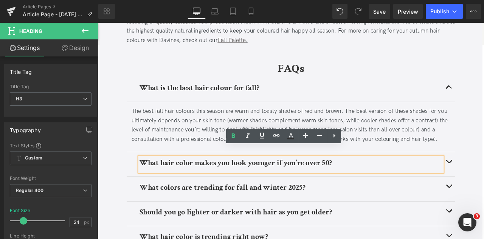
click at [205, 182] on b "What hair color makes you look younger if you’re over 50?" at bounding box center [261, 188] width 228 height 12
click at [186, 211] on b "What colors are trending for fall and winter 2025?" at bounding box center [245, 217] width 197 height 12
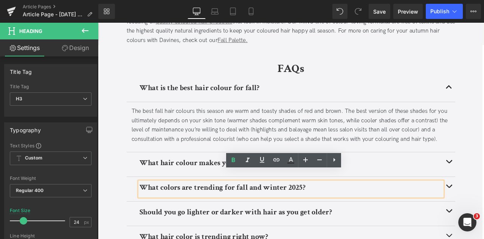
click at [187, 211] on b "What colors are trending for fall and winter 2025?" at bounding box center [245, 217] width 197 height 12
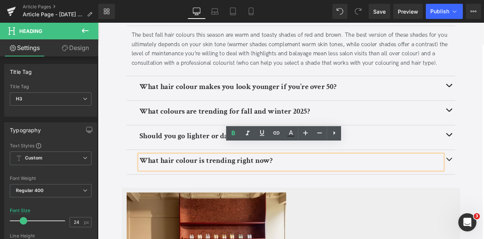
scroll to position [2109, 0]
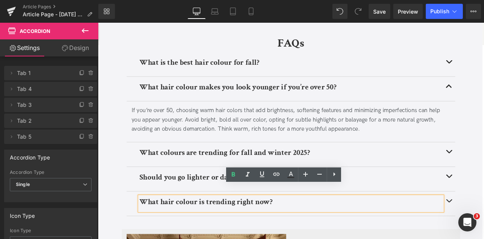
scroll to position [2045, 0]
click at [218, 122] on div "If you’re over 50, choosing warm hair colors that add brightness, softening fea…" at bounding box center [327, 138] width 378 height 33
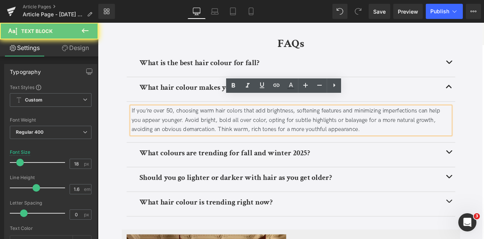
click at [262, 122] on div "If you’re over 50, choosing warm hair colors that add brightness, softening fea…" at bounding box center [327, 138] width 378 height 33
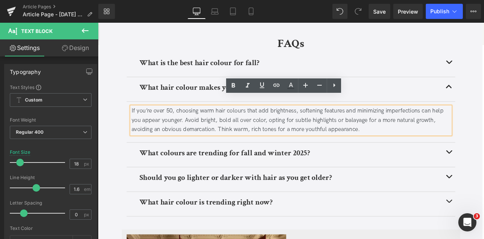
click at [292, 127] on div "If you’re over 50, choosing warm hair colours that add brightness, softening fe…" at bounding box center [327, 138] width 378 height 33
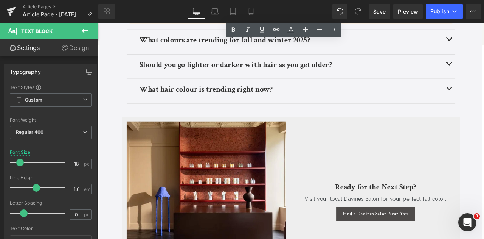
scroll to position [2180, 0]
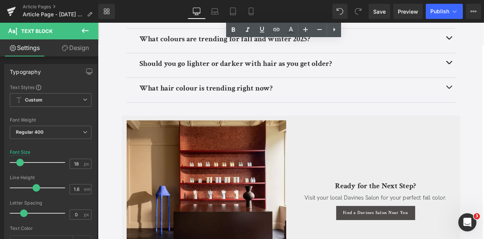
click at [484, 226] on span "Visit your local Davines Salon for your perfect fall color." at bounding box center [427, 230] width 168 height 8
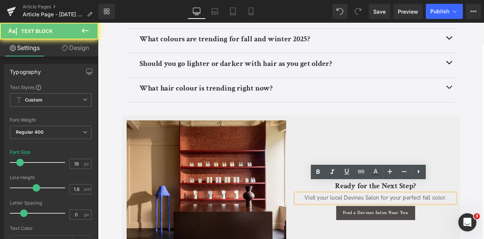
click at [484, 226] on span "Visit your local Davines Salon for your perfect fall color." at bounding box center [427, 230] width 168 height 8
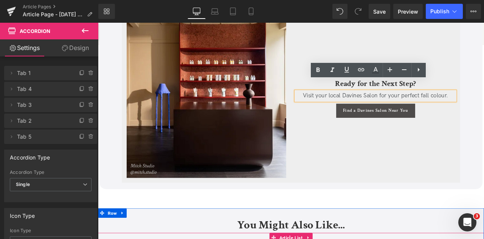
scroll to position [2105, 0]
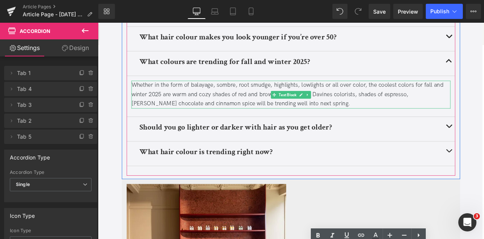
click at [414, 92] on div "Whether in the form of balayage, sombre, root smudge, highlights, lowlights or …" at bounding box center [327, 108] width 378 height 33
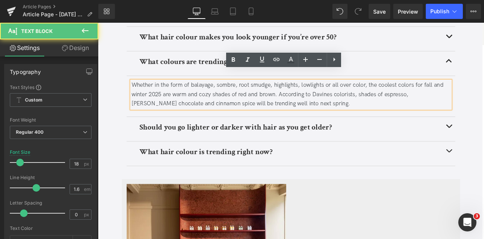
click at [411, 92] on div "Whether in the form of balayage, sombre, root smudge, highlights, lowlights or …" at bounding box center [327, 108] width 378 height 33
click at [468, 92] on div "Whether in the form of balayage, sombre, root smudge, highlights, lowlights or …" at bounding box center [327, 108] width 378 height 33
click at [389, 96] on div "Whether in the form of balayage, sombre, root smudge, highlights, lowlights or …" at bounding box center [327, 108] width 378 height 33
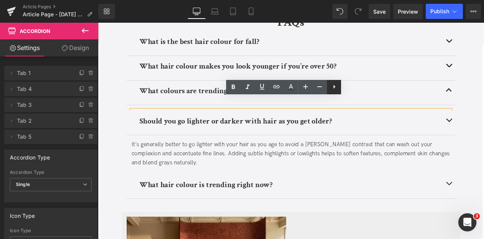
scroll to position [2056, 0]
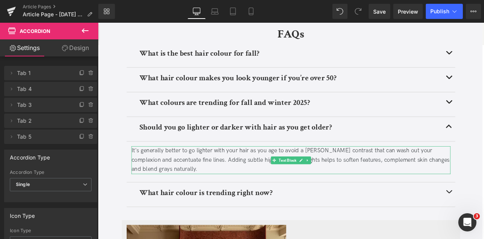
click at [268, 169] on div "It's generally better to go lighter with your hair as you age to avoid a [PERSO…" at bounding box center [327, 185] width 378 height 33
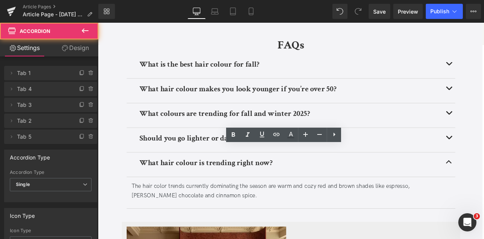
scroll to position [2041, 0]
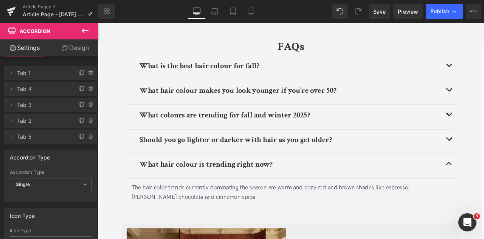
click at [175, 213] on div "The hair color trends currently dominating the season are warm and cozy red and…" at bounding box center [327, 224] width 378 height 22
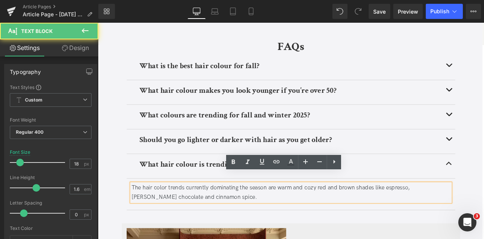
click at [175, 213] on div "The hair color trends currently dominating the season are warm and cozy red and…" at bounding box center [327, 224] width 378 height 22
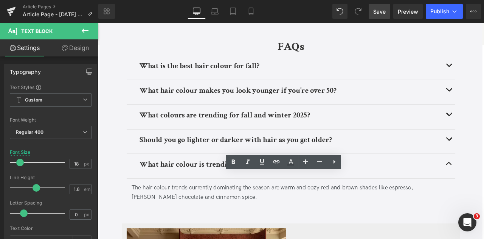
click at [385, 14] on span "Save" at bounding box center [379, 12] width 12 height 8
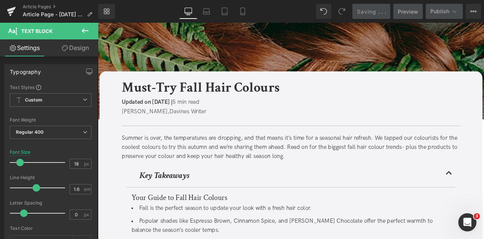
scroll to position [0, 0]
